Goal: Check status: Check status

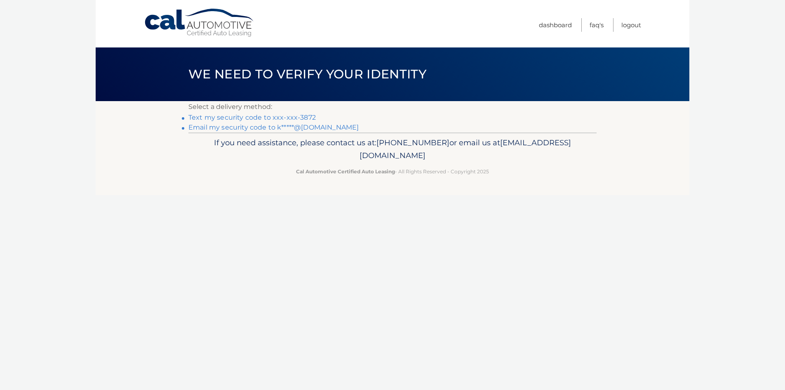
click at [267, 116] on link "Text my security code to xxx-xxx-3872" at bounding box center [251, 117] width 127 height 8
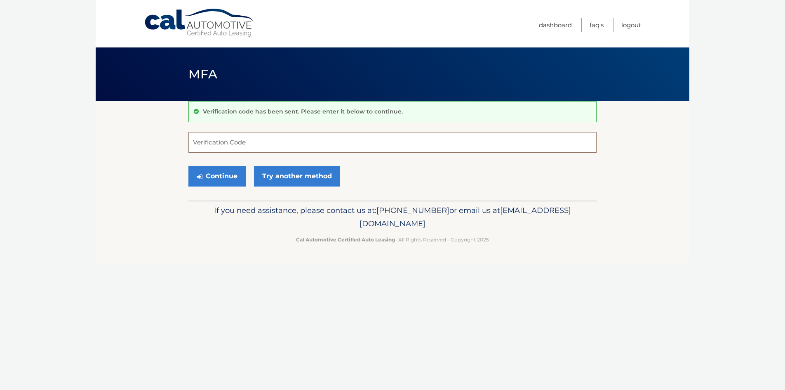
click at [267, 141] on input "Verification Code" at bounding box center [392, 142] width 408 height 21
type input "108937"
click at [219, 175] on button "Continue" at bounding box center [216, 176] width 57 height 21
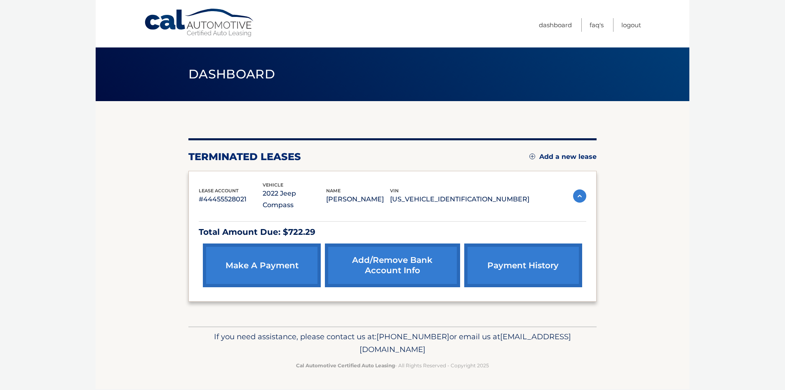
click at [524, 252] on link "payment history" at bounding box center [523, 265] width 118 height 44
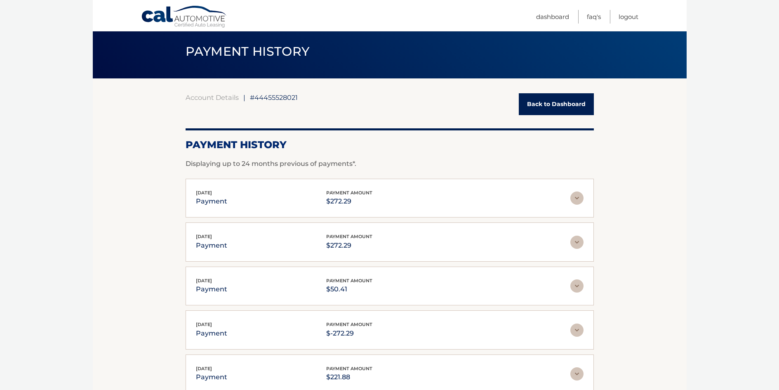
scroll to position [82, 0]
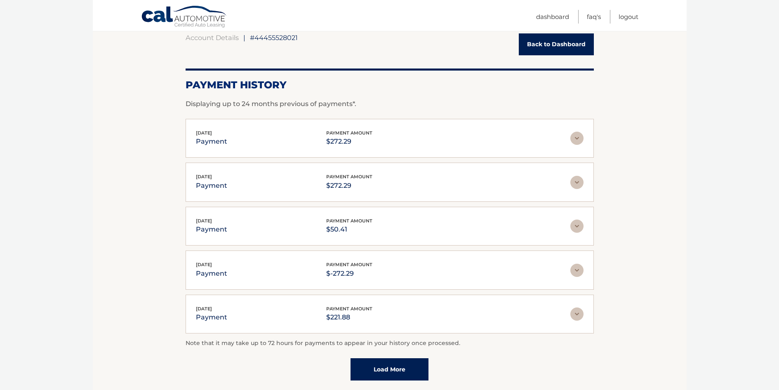
click at [393, 370] on link "Load More" at bounding box center [389, 369] width 78 height 22
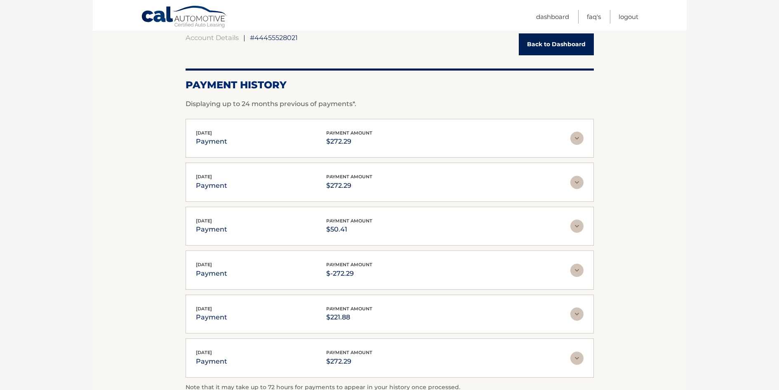
click at [574, 315] on img at bounding box center [576, 313] width 13 height 13
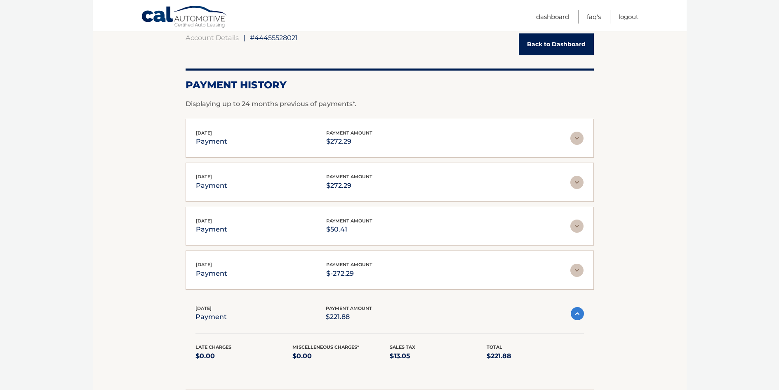
scroll to position [124, 0]
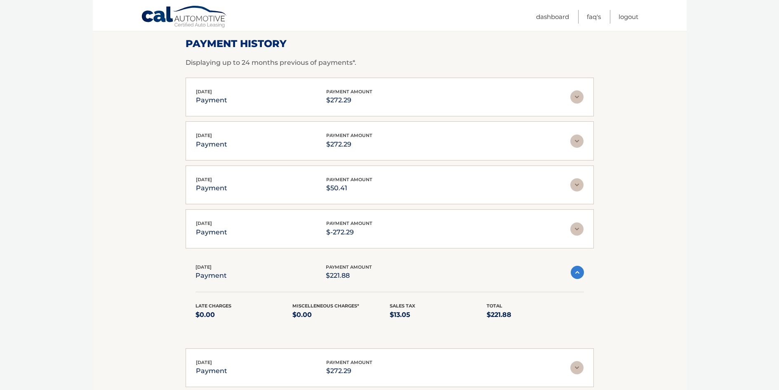
click at [579, 275] on img at bounding box center [577, 272] width 13 height 13
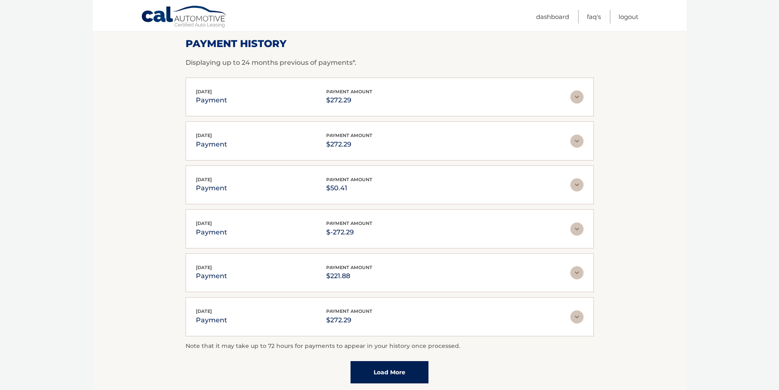
click at [385, 369] on link "Load More" at bounding box center [389, 372] width 78 height 22
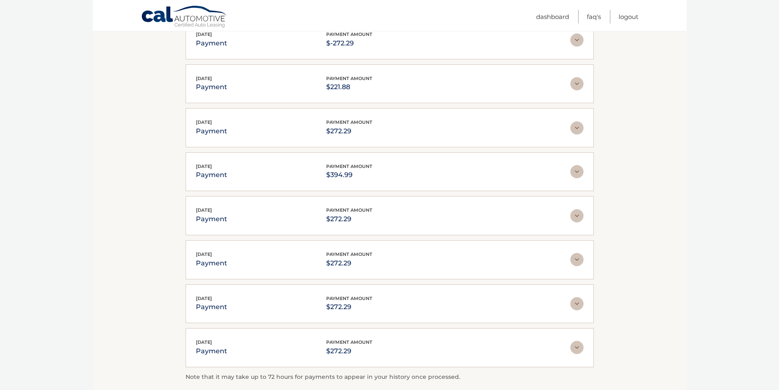
scroll to position [330, 0]
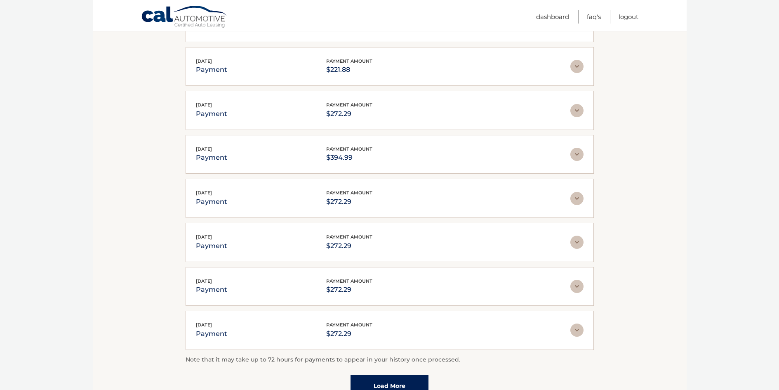
click at [576, 155] on img at bounding box center [576, 154] width 13 height 13
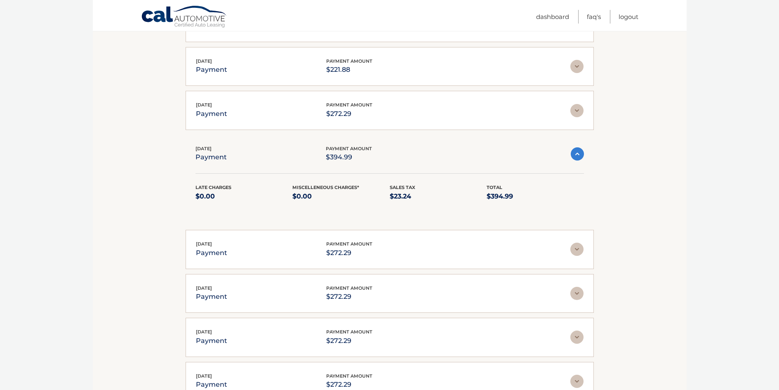
click at [576, 155] on img at bounding box center [577, 153] width 13 height 13
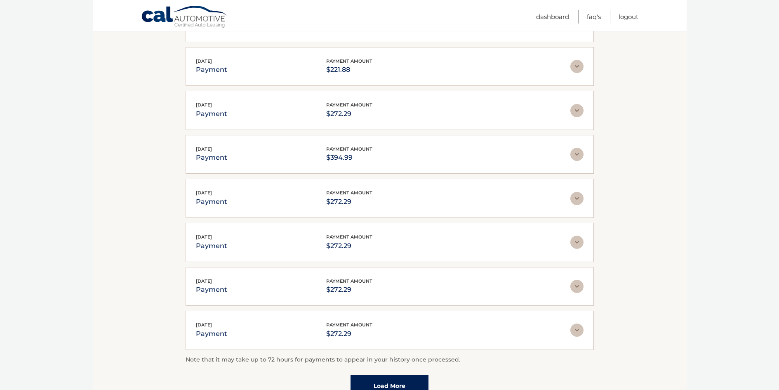
click at [576, 68] on img at bounding box center [576, 66] width 13 height 13
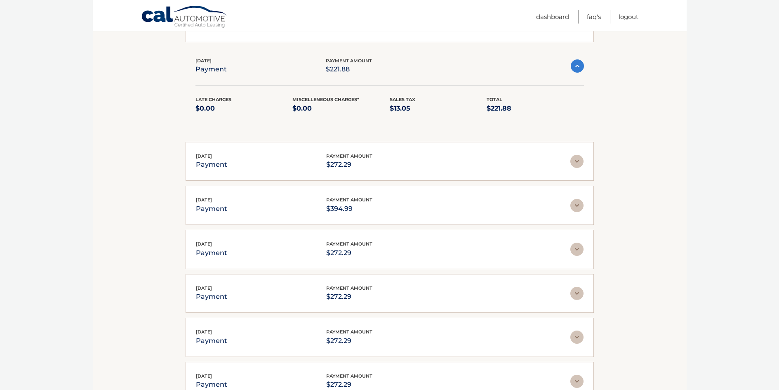
click at [576, 70] on img at bounding box center [577, 65] width 13 height 13
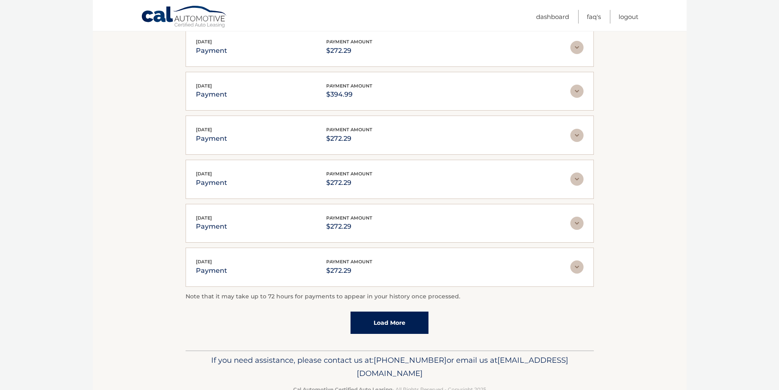
scroll to position [412, 0]
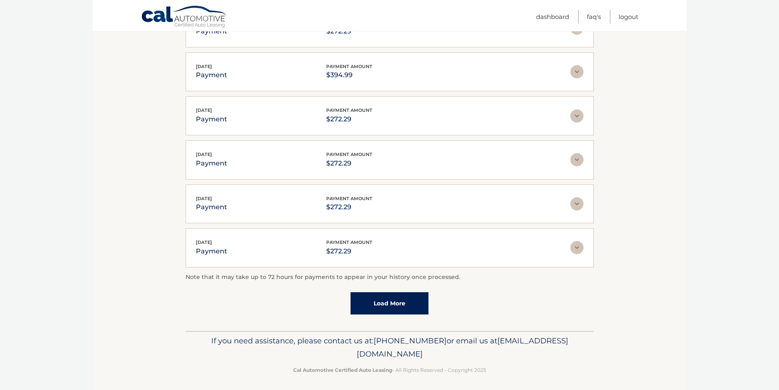
click at [400, 307] on link "Load More" at bounding box center [389, 303] width 78 height 22
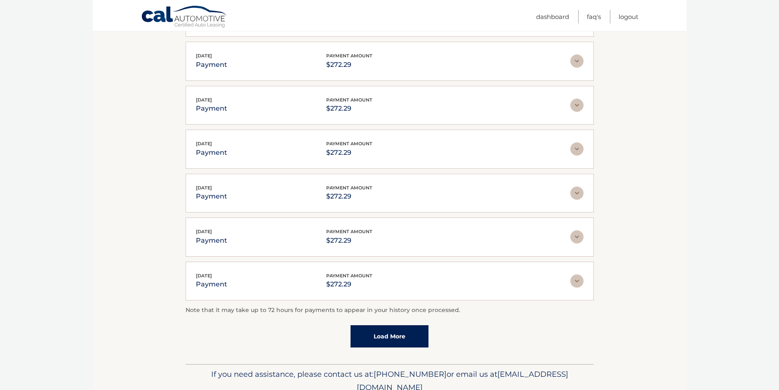
scroll to position [619, 0]
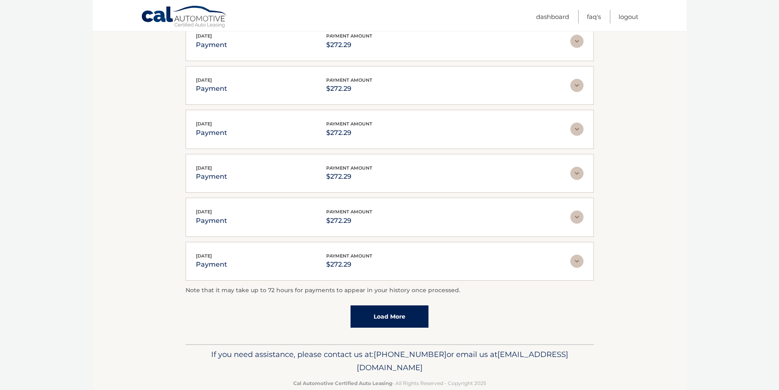
click at [391, 315] on link "Load More" at bounding box center [389, 316] width 78 height 22
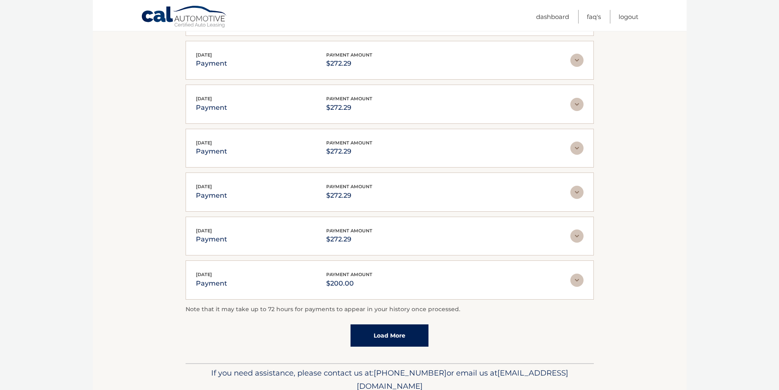
scroll to position [825, 0]
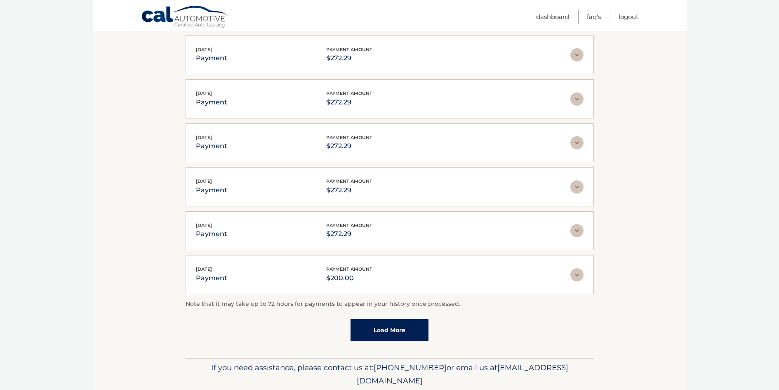
click at [576, 274] on img at bounding box center [576, 274] width 13 height 13
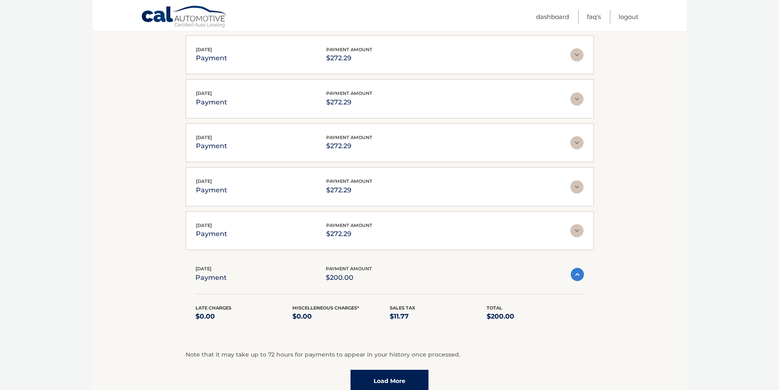
click at [576, 274] on img at bounding box center [577, 274] width 13 height 13
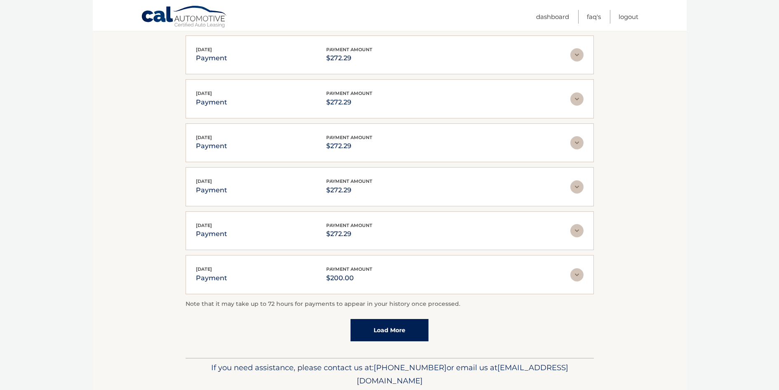
scroll to position [855, 0]
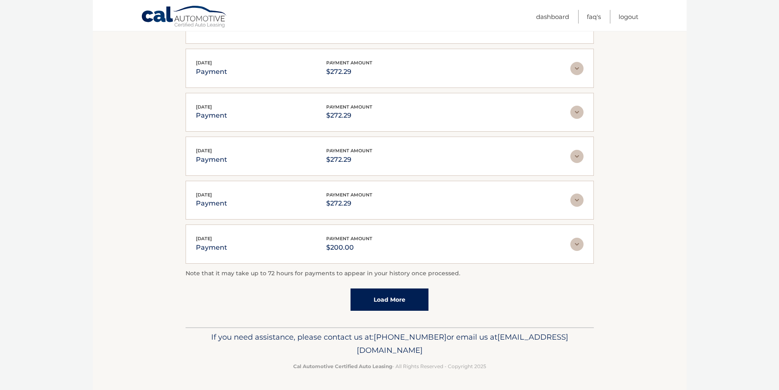
click at [391, 300] on link "Load More" at bounding box center [389, 299] width 78 height 22
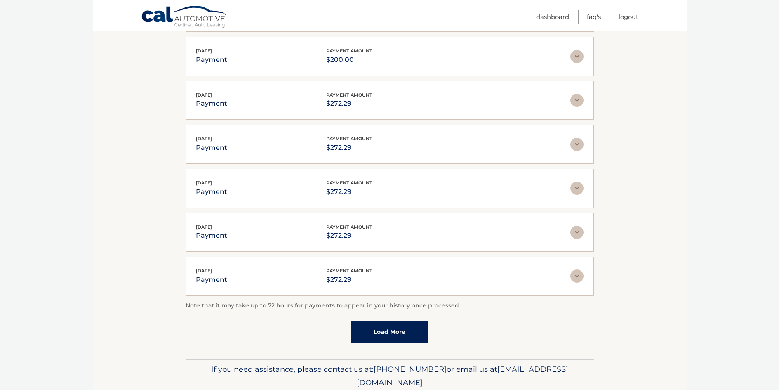
scroll to position [1061, 0]
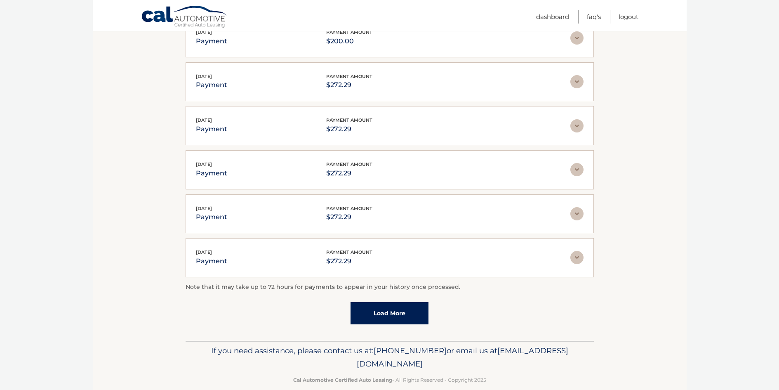
click at [406, 312] on link "Load More" at bounding box center [389, 313] width 78 height 22
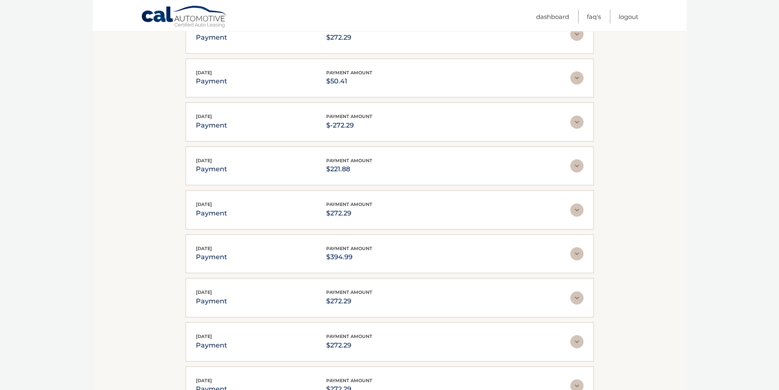
scroll to position [189, 0]
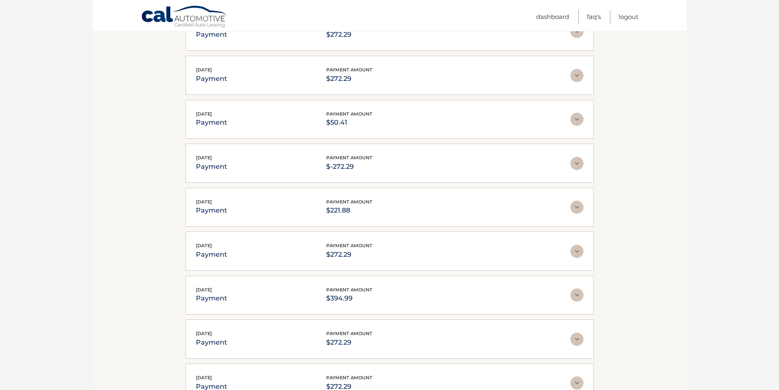
click at [578, 122] on img at bounding box center [576, 119] width 13 height 13
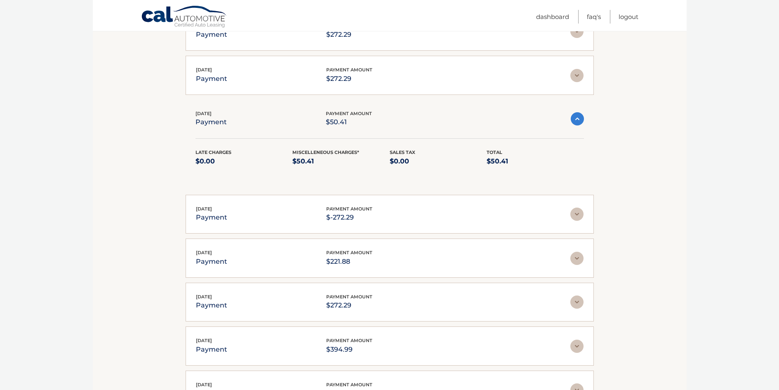
click at [578, 122] on img at bounding box center [577, 118] width 13 height 13
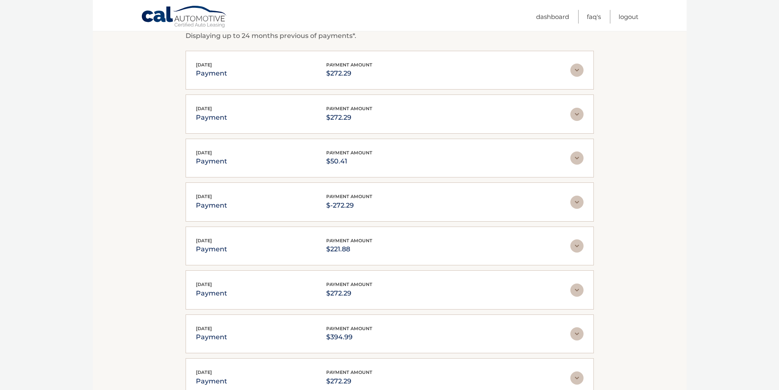
scroll to position [165, 0]
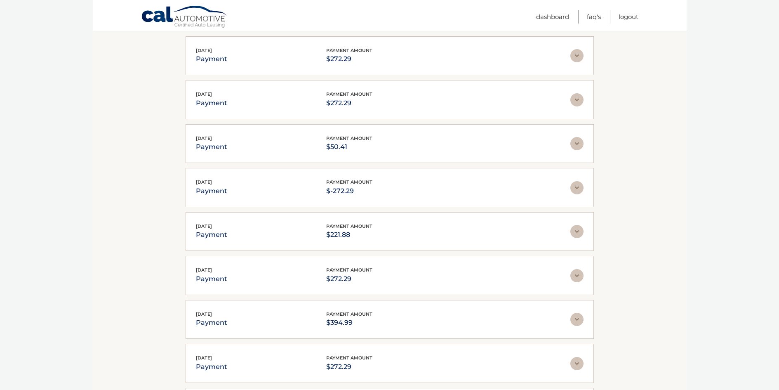
click at [573, 230] on img at bounding box center [576, 231] width 13 height 13
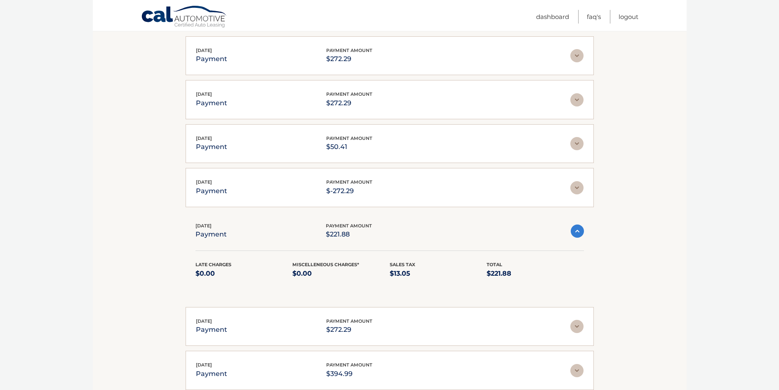
click at [573, 230] on img at bounding box center [577, 230] width 13 height 13
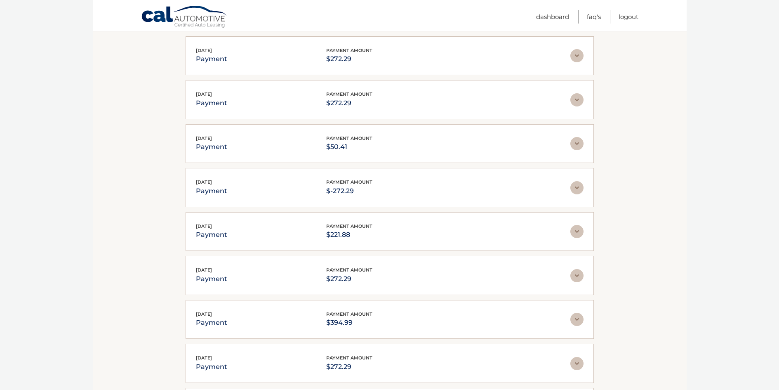
click at [572, 185] on img at bounding box center [576, 187] width 13 height 13
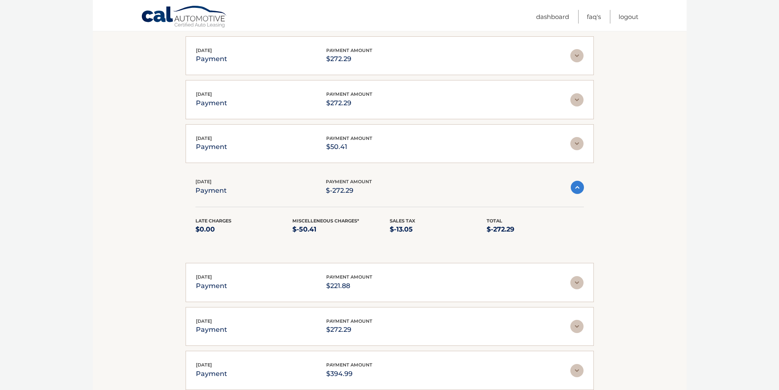
click at [577, 186] on img at bounding box center [577, 187] width 13 height 13
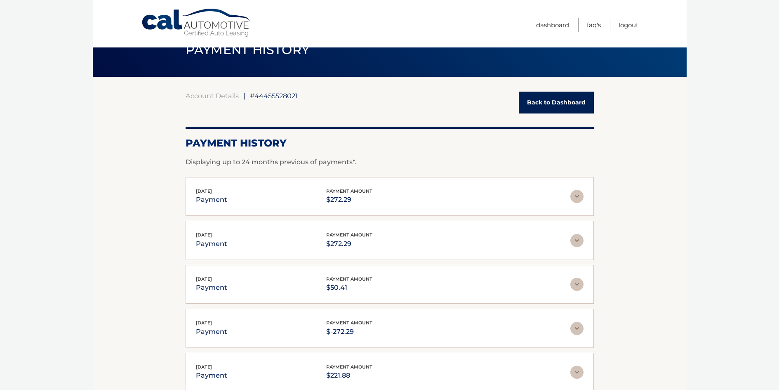
scroll to position [0, 0]
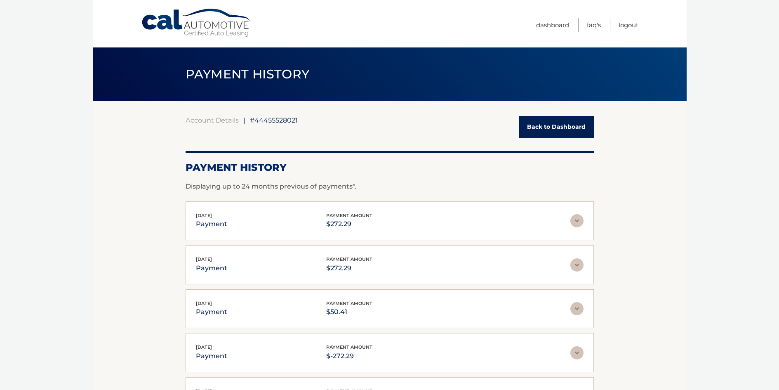
click at [554, 125] on link "Back to Dashboard" at bounding box center [556, 127] width 75 height 22
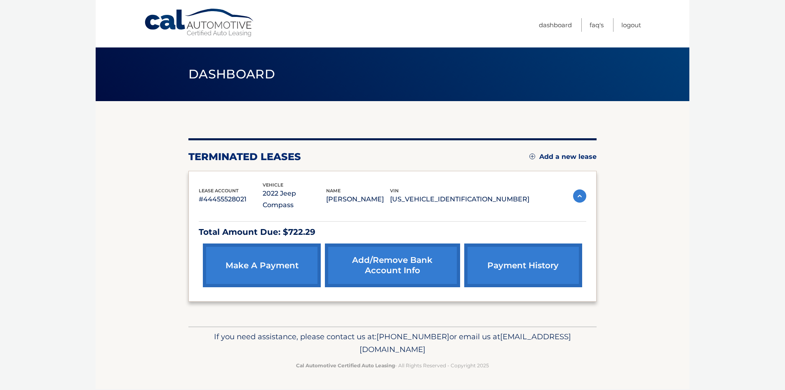
click at [578, 192] on img at bounding box center [579, 195] width 13 height 13
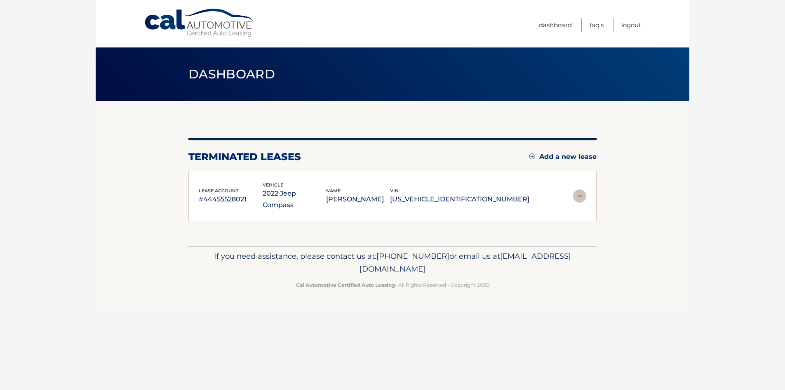
click at [578, 192] on img at bounding box center [579, 195] width 13 height 13
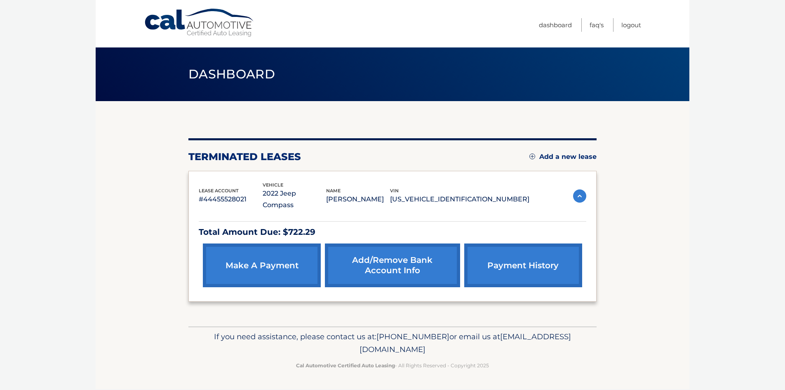
click at [580, 189] on img at bounding box center [579, 195] width 13 height 13
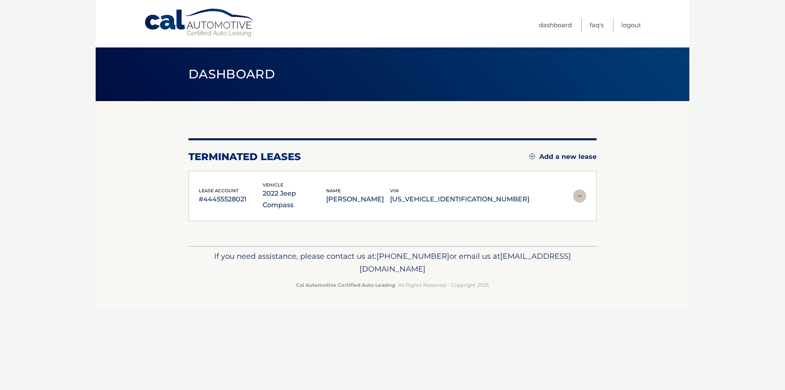
click at [580, 189] on img at bounding box center [579, 195] width 13 height 13
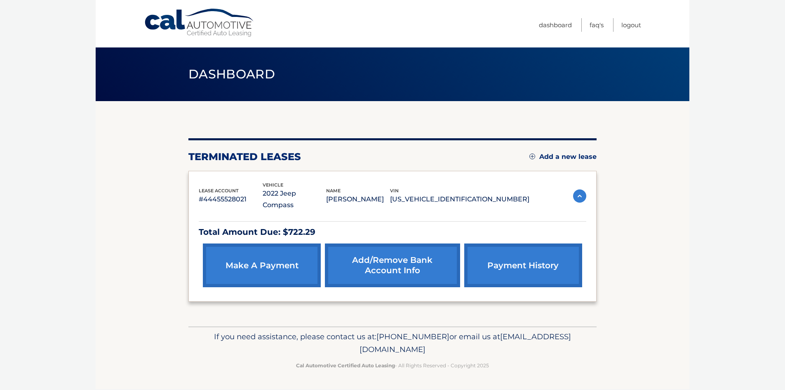
click at [273, 254] on link "make a payment" at bounding box center [262, 265] width 118 height 44
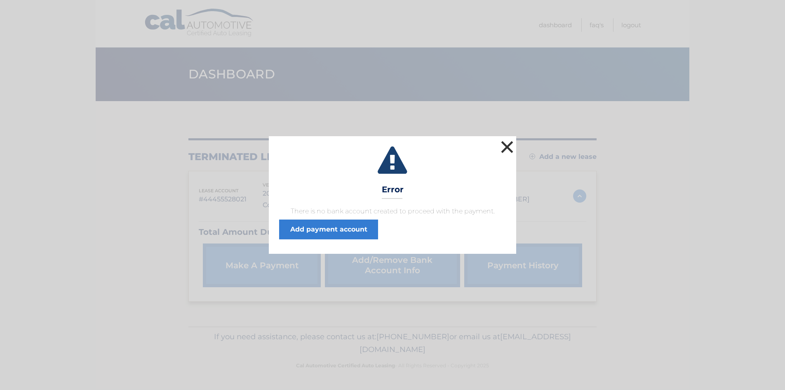
click at [506, 145] on button "×" at bounding box center [507, 147] width 16 height 16
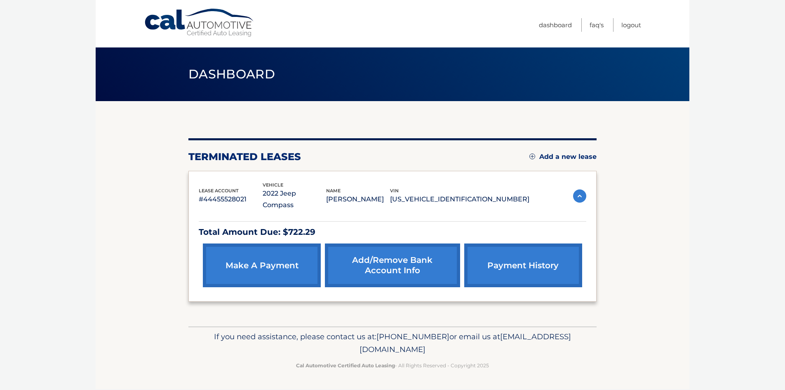
click at [531, 252] on link "payment history" at bounding box center [523, 265] width 118 height 44
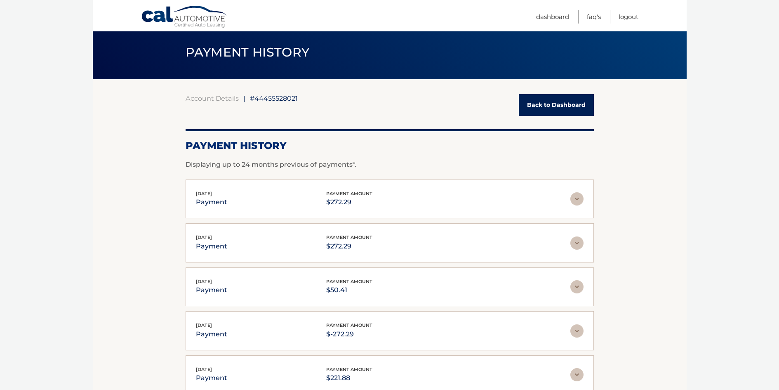
scroll to position [41, 0]
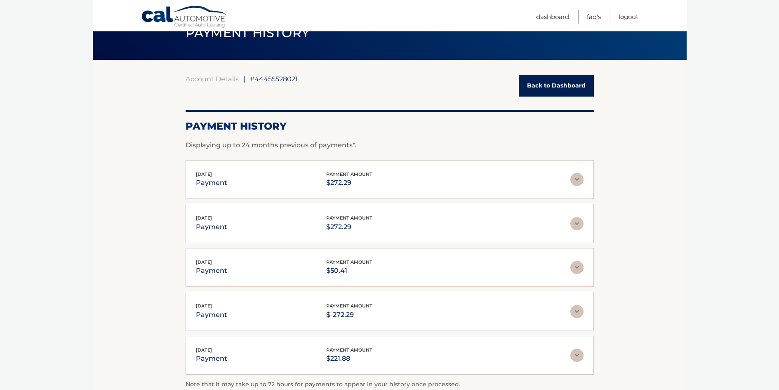
click at [575, 310] on img at bounding box center [576, 311] width 13 height 13
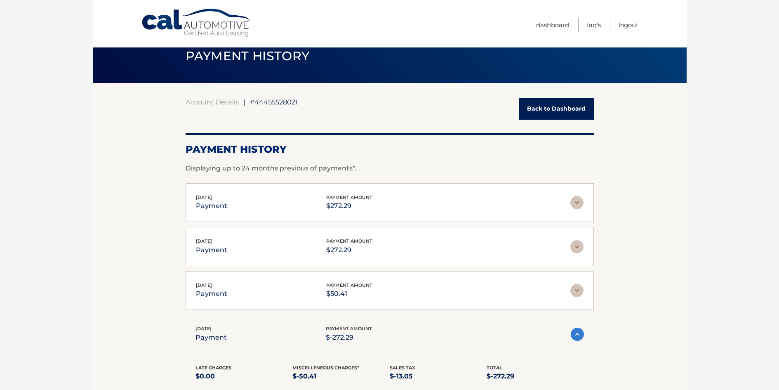
scroll to position [0, 0]
